Goal: Information Seeking & Learning: Understand process/instructions

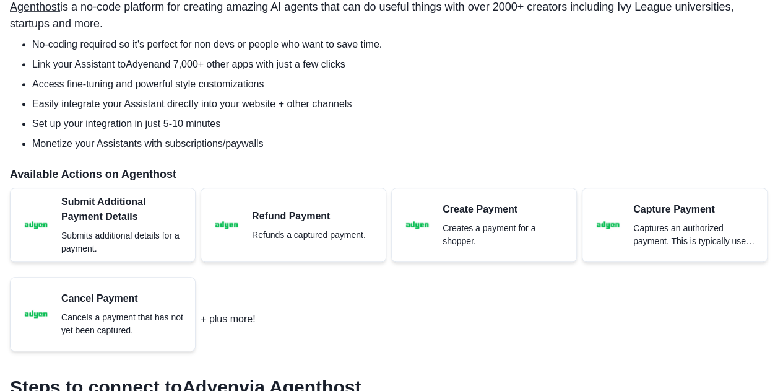
scroll to position [495, 0]
click at [297, 220] on p "Refund Payment" at bounding box center [309, 215] width 114 height 15
click at [224, 328] on div "Submit Additional Payment Details Submits additional details for a payment. Ref…" at bounding box center [392, 273] width 764 height 173
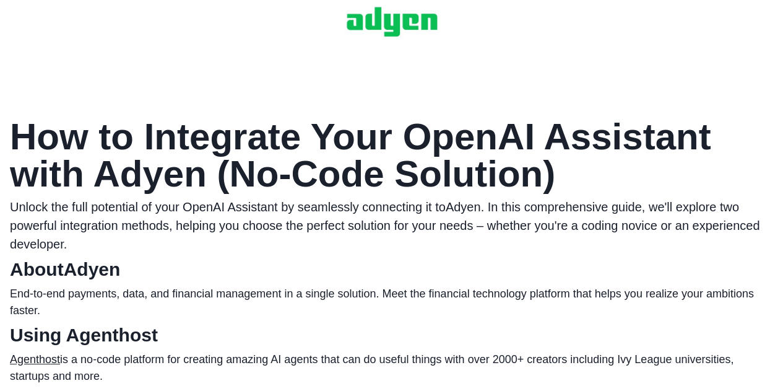
scroll to position [0, 0]
